Goal: Task Accomplishment & Management: Manage account settings

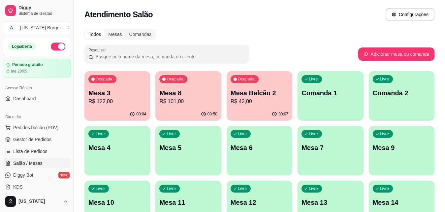
click at [118, 94] on p "Mesa 3" at bounding box center [117, 92] width 58 height 9
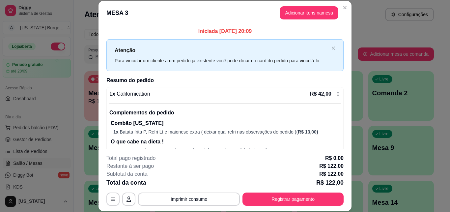
click at [336, 94] on icon at bounding box center [338, 93] width 5 height 5
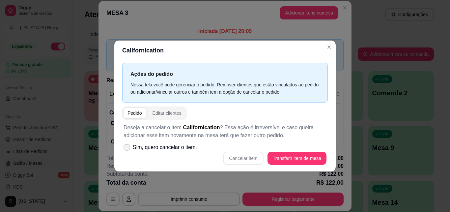
click at [149, 145] on span "Sim, quero cancelar o item." at bounding box center [165, 147] width 64 height 8
click at [128, 148] on input "Sim, quero cancelar o item." at bounding box center [125, 150] width 4 height 4
checkbox input "true"
click at [248, 158] on button "Cancelar item" at bounding box center [243, 158] width 39 height 13
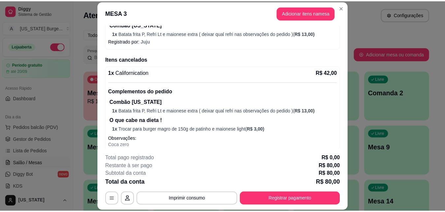
scroll to position [190, 0]
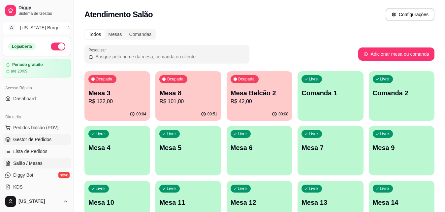
click at [37, 140] on span "Gestor de Pedidos" at bounding box center [32, 139] width 38 height 7
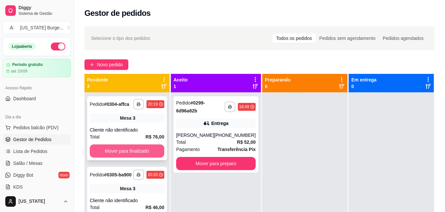
click at [122, 149] on button "Mover para finalizado" at bounding box center [127, 150] width 75 height 13
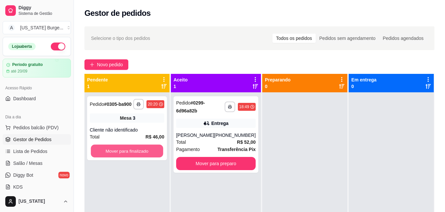
click at [122, 149] on button "Mover para finalizado" at bounding box center [127, 151] width 72 height 13
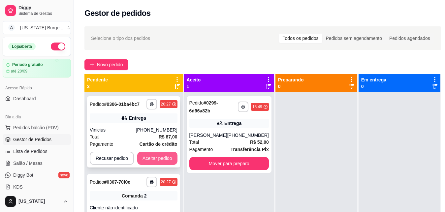
click at [145, 159] on button "Aceitar pedido" at bounding box center [157, 158] width 40 height 13
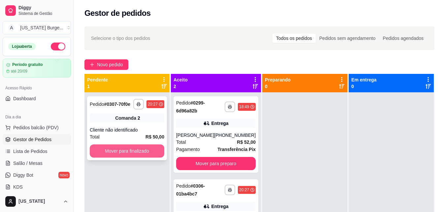
click at [143, 152] on button "Mover para finalizado" at bounding box center [127, 150] width 75 height 13
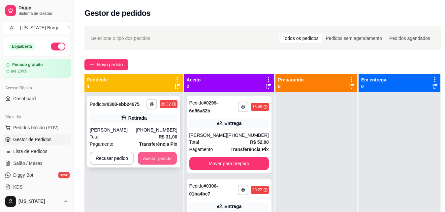
click at [149, 161] on button "Aceitar pedido" at bounding box center [157, 158] width 39 height 13
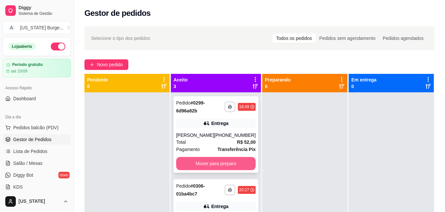
click at [204, 167] on button "Mover para preparo" at bounding box center [215, 163] width 79 height 13
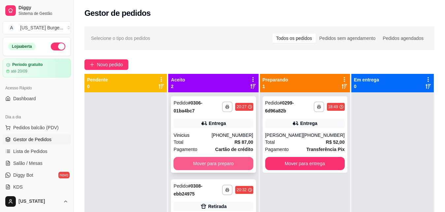
click at [206, 166] on button "Mover para preparo" at bounding box center [212, 163] width 79 height 13
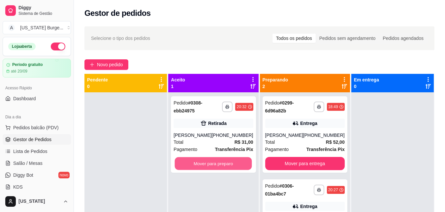
click at [206, 166] on button "Mover para preparo" at bounding box center [213, 163] width 77 height 13
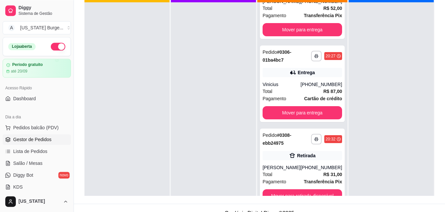
scroll to position [18, 0]
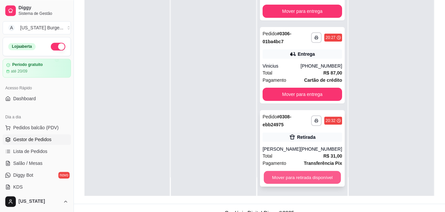
click at [303, 178] on button "Mover para retirada disponível" at bounding box center [301, 177] width 77 height 13
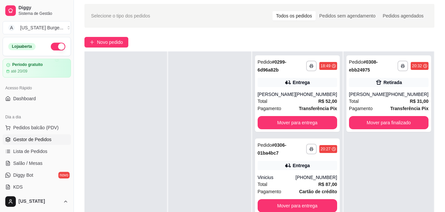
scroll to position [23, 0]
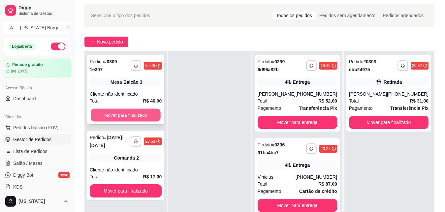
click at [136, 111] on button "Mover para finalizado" at bounding box center [126, 115] width 70 height 13
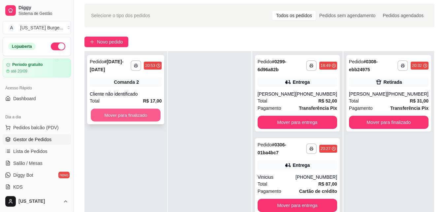
click at [136, 110] on button "Mover para finalizado" at bounding box center [126, 115] width 70 height 13
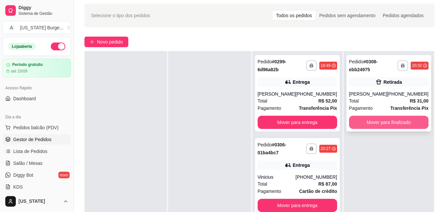
click at [377, 120] on button "Mover para finalizado" at bounding box center [388, 122] width 79 height 13
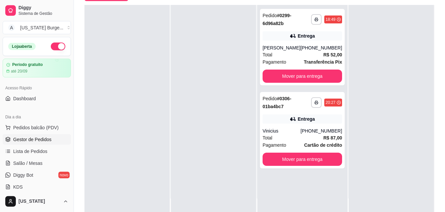
scroll to position [69, 0]
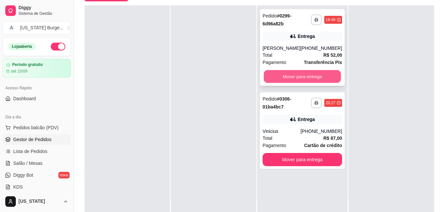
click at [319, 73] on button "Mover para entrega" at bounding box center [301, 76] width 77 height 13
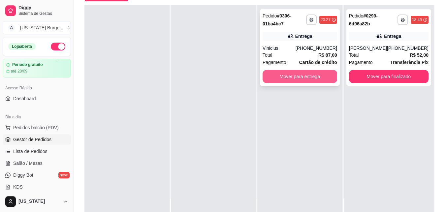
click at [289, 75] on button "Mover para entrega" at bounding box center [299, 76] width 75 height 13
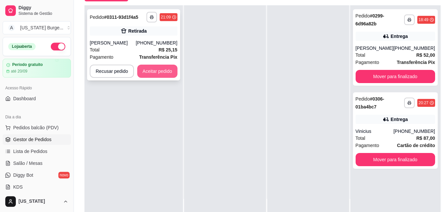
click at [160, 68] on button "Aceitar pedido" at bounding box center [157, 71] width 40 height 13
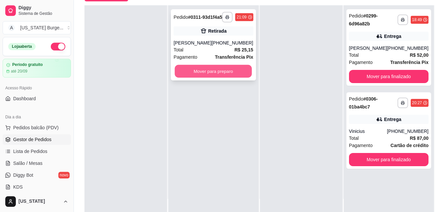
click at [216, 78] on button "Mover para preparo" at bounding box center [213, 71] width 77 height 13
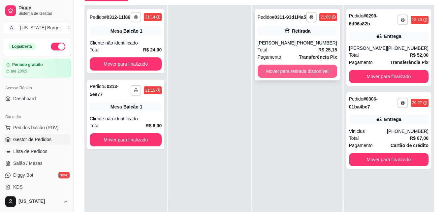
click at [287, 77] on button "Mover para retirada disponível" at bounding box center [296, 71] width 79 height 13
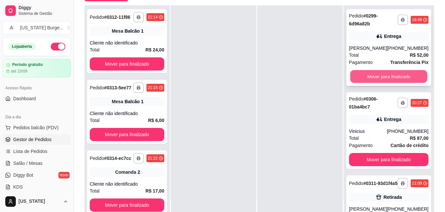
click at [391, 73] on button "Mover para finalizado" at bounding box center [388, 76] width 77 height 13
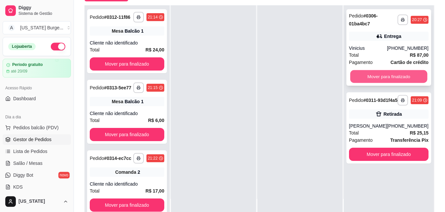
click at [390, 74] on button "Mover para finalizado" at bounding box center [388, 76] width 77 height 13
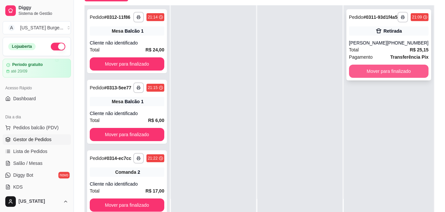
click at [390, 74] on button "Mover para finalizado" at bounding box center [388, 71] width 79 height 13
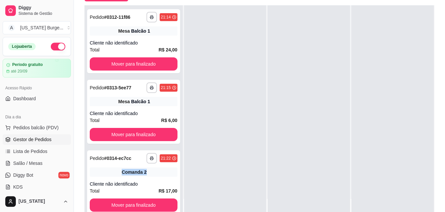
drag, startPoint x: 174, startPoint y: 135, endPoint x: 178, endPoint y: 147, distance: 12.1
click at [176, 168] on div "**********" at bounding box center [133, 111] width 98 height 212
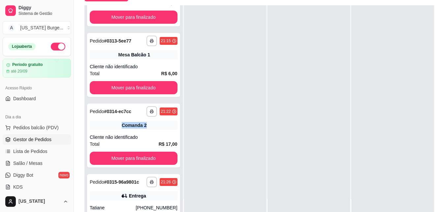
scroll to position [89, 0]
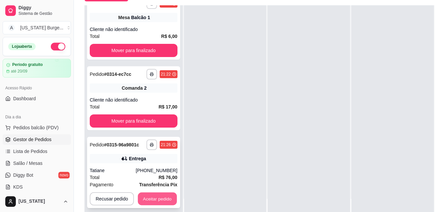
click at [156, 203] on button "Aceitar pedido" at bounding box center [157, 199] width 39 height 13
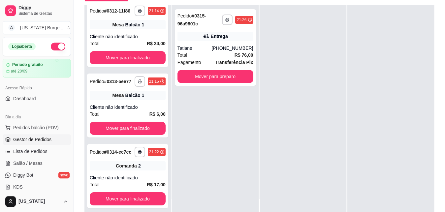
scroll to position [22, 0]
click at [212, 78] on button "Mover para preparo" at bounding box center [215, 76] width 74 height 13
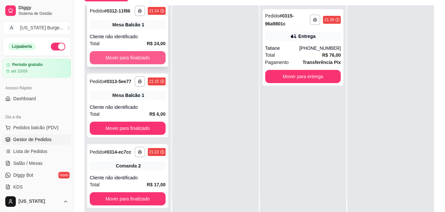
click at [142, 52] on button "Mover para finalizado" at bounding box center [128, 57] width 76 height 13
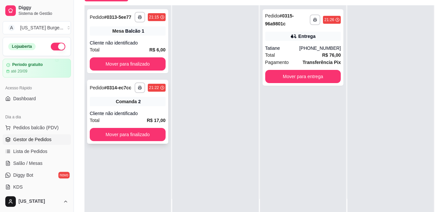
scroll to position [0, 0]
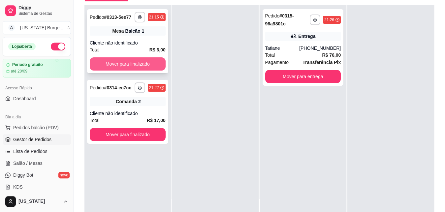
click at [128, 69] on button "Mover para finalizado" at bounding box center [128, 63] width 76 height 13
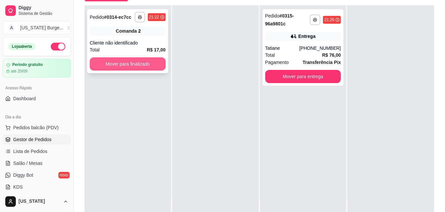
click at [121, 66] on button "Mover para finalizado" at bounding box center [128, 63] width 76 height 13
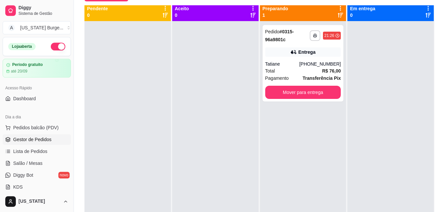
scroll to position [2, 0]
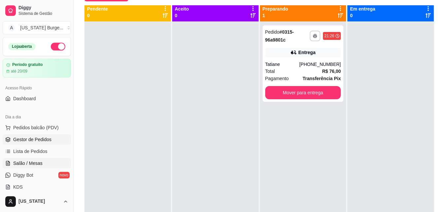
click at [28, 165] on span "Salão / Mesas" at bounding box center [27, 163] width 29 height 7
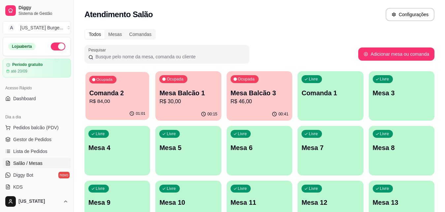
click at [123, 97] on p "Comanda 2" at bounding box center [117, 93] width 56 height 9
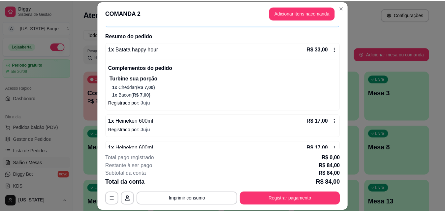
scroll to position [101, 0]
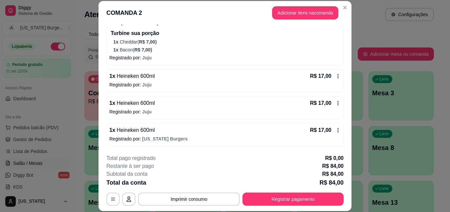
click at [336, 102] on icon at bounding box center [338, 103] width 5 height 5
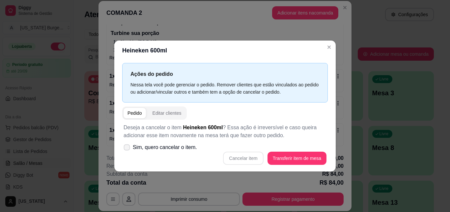
click at [131, 149] on label "Sim, quero cancelar o item." at bounding box center [160, 147] width 79 height 13
click at [128, 149] on input "Sim, quero cancelar o item." at bounding box center [125, 150] width 4 height 4
checkbox input "true"
click at [250, 157] on button "Cancelar item" at bounding box center [243, 158] width 40 height 13
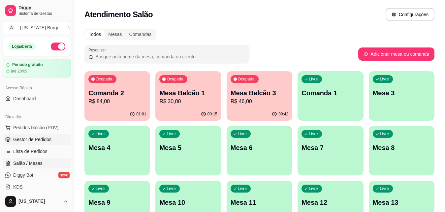
click at [26, 138] on span "Gestor de Pedidos" at bounding box center [32, 139] width 38 height 7
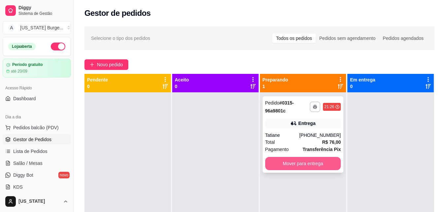
click at [288, 163] on button "Mover para entrega" at bounding box center [303, 163] width 76 height 13
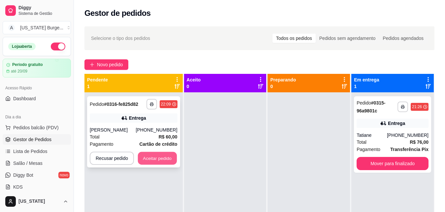
click at [166, 160] on button "Aceitar pedido" at bounding box center [157, 158] width 39 height 13
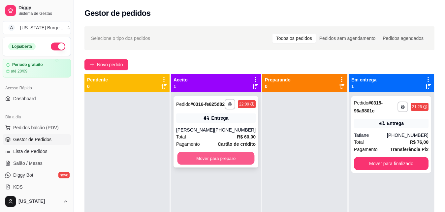
click at [234, 165] on button "Mover para preparo" at bounding box center [215, 158] width 77 height 13
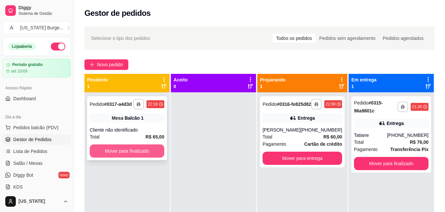
click at [127, 150] on button "Mover para finalizado" at bounding box center [127, 150] width 75 height 13
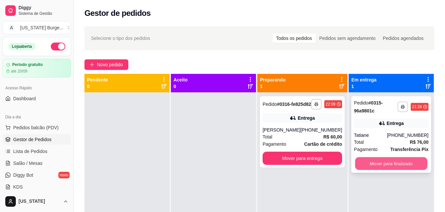
click at [396, 162] on button "Mover para finalizado" at bounding box center [391, 163] width 72 height 13
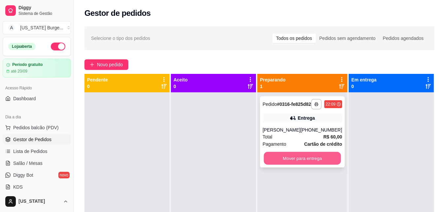
click at [309, 164] on button "Mover para entrega" at bounding box center [301, 158] width 77 height 13
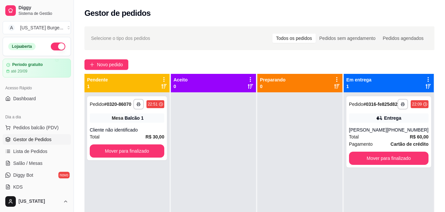
click at [54, 46] on button "button" at bounding box center [58, 47] width 15 height 8
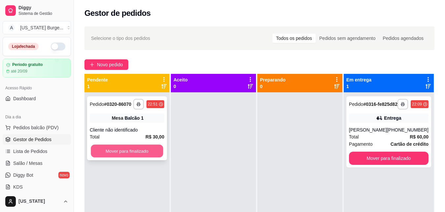
click at [141, 149] on button "Mover para finalizado" at bounding box center [127, 151] width 72 height 13
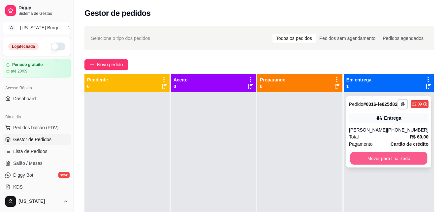
click at [355, 162] on button "Mover para finalizado" at bounding box center [388, 158] width 77 height 13
